Goal: Navigation & Orientation: Find specific page/section

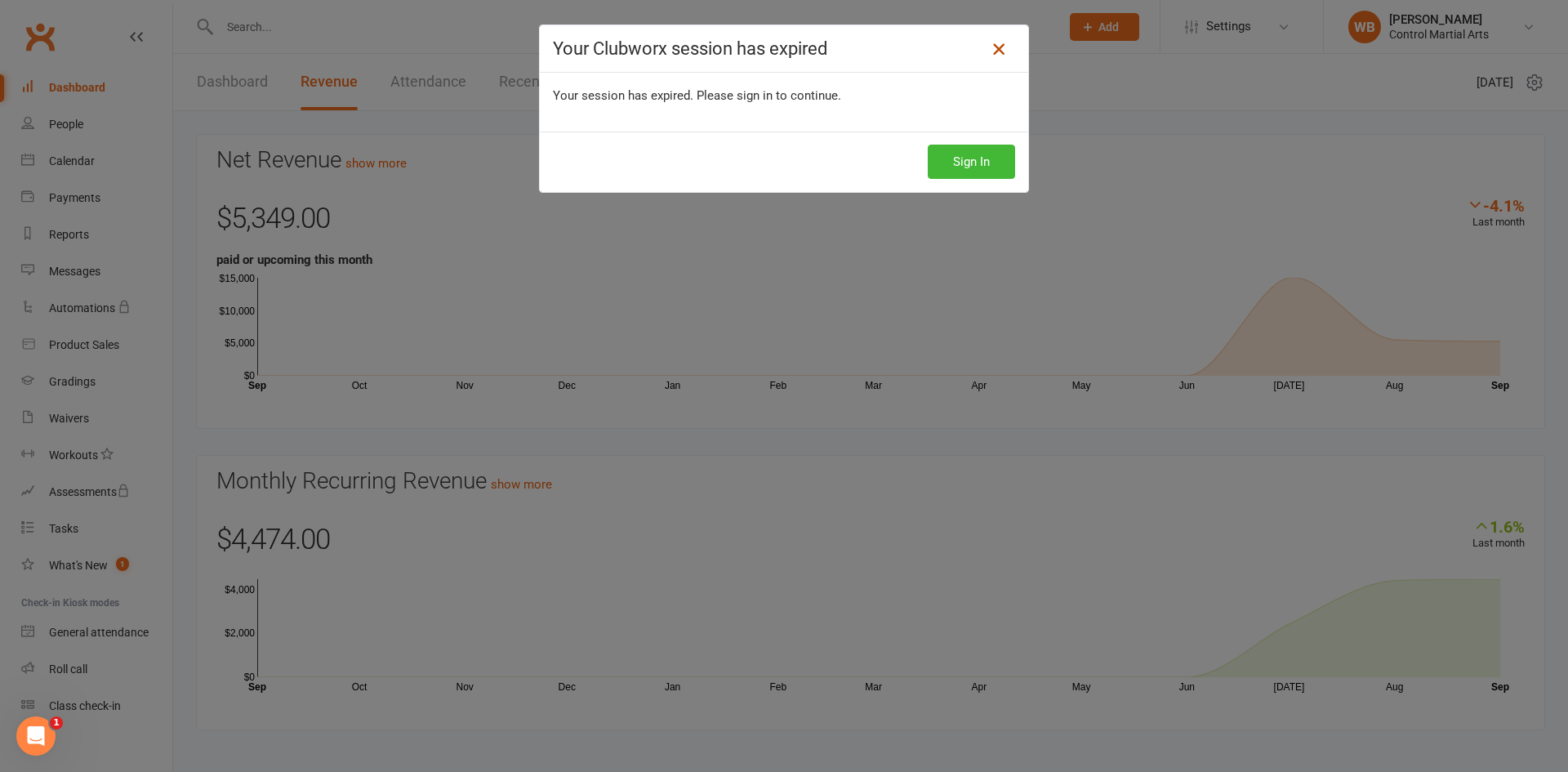
click at [986, 54] on link at bounding box center [999, 49] width 26 height 26
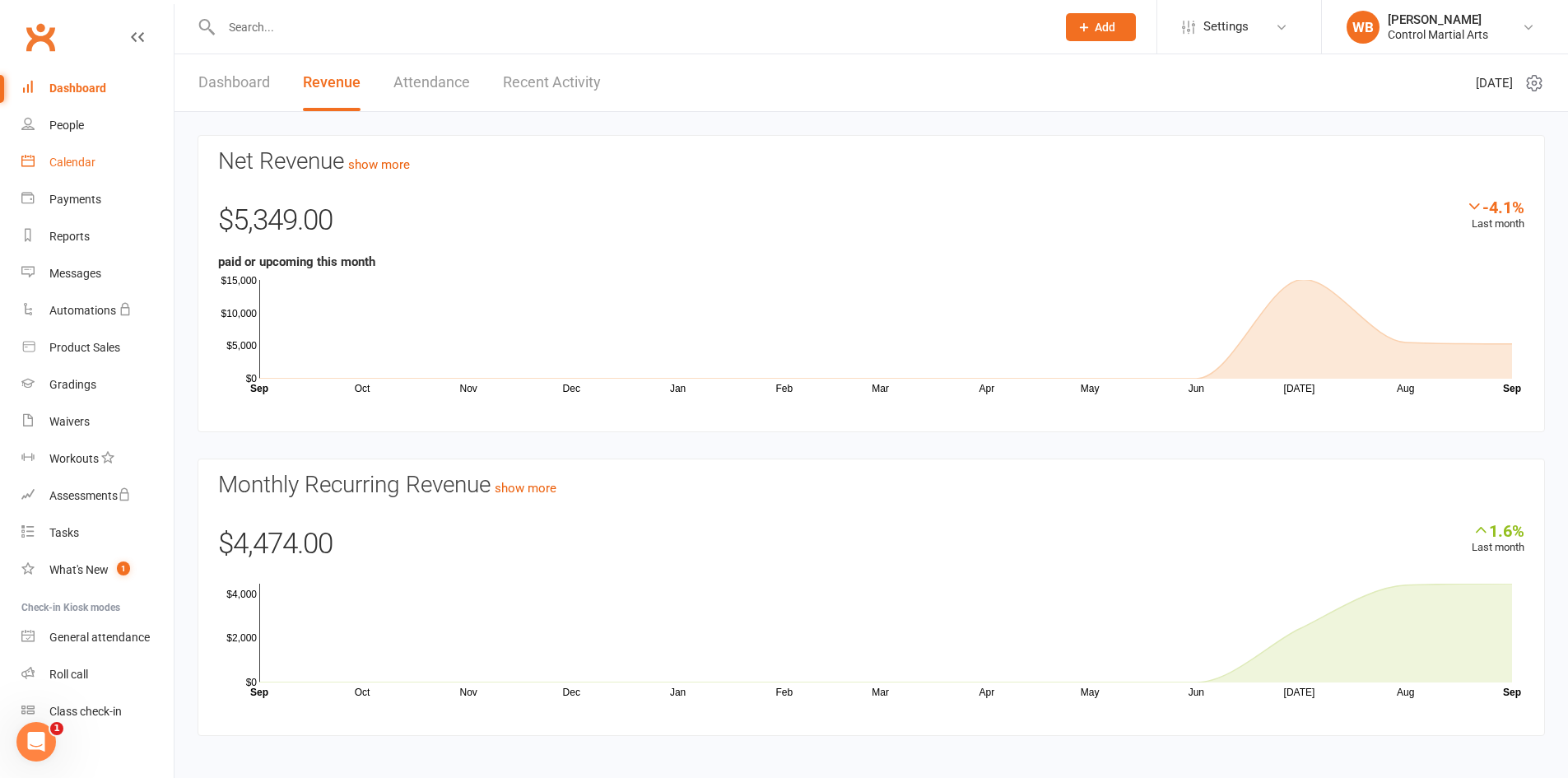
click at [70, 149] on link "Calendar" at bounding box center [97, 162] width 152 height 37
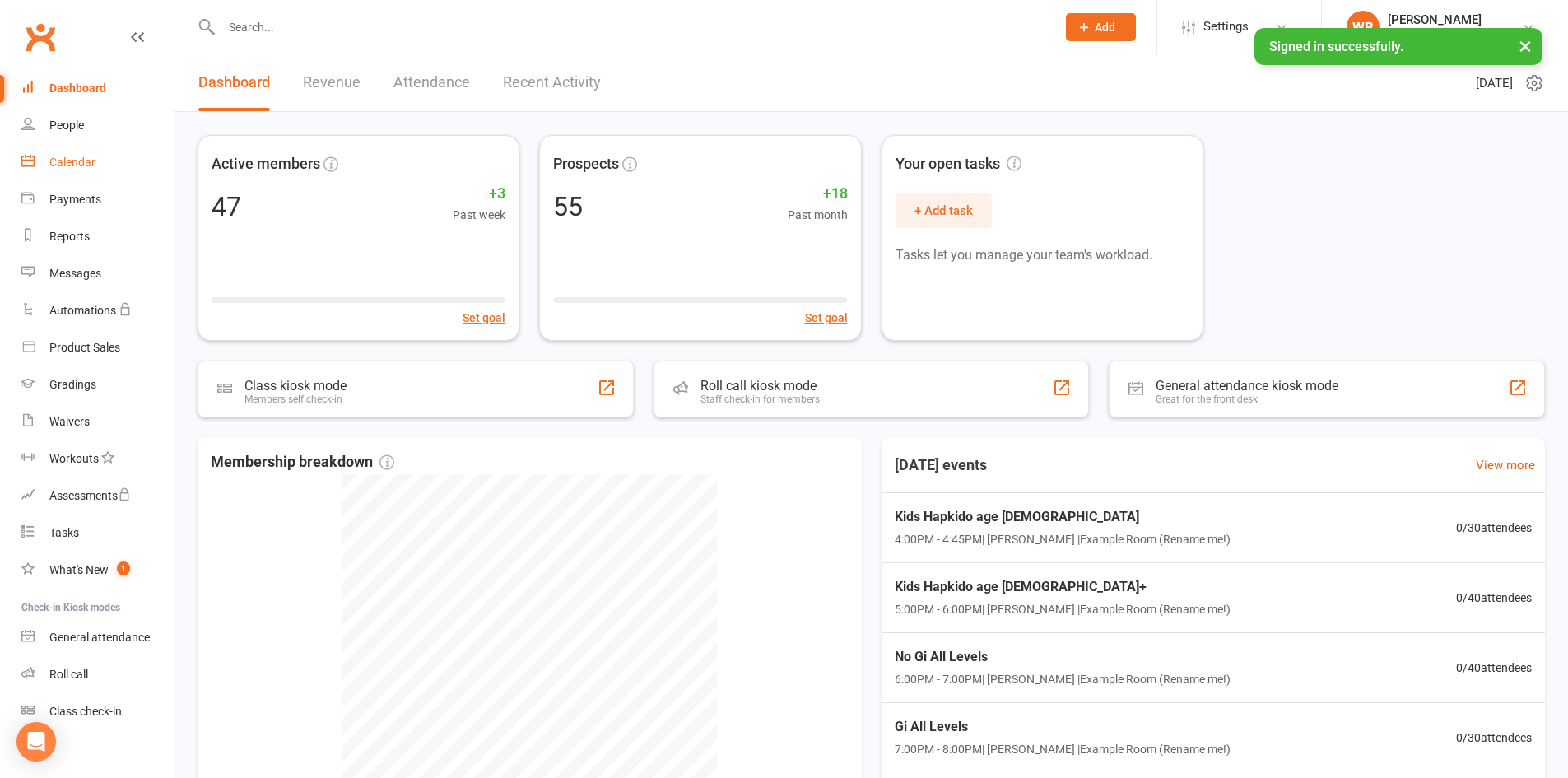
click at [122, 162] on link "Calendar" at bounding box center [97, 162] width 152 height 37
